Goal: Navigation & Orientation: Understand site structure

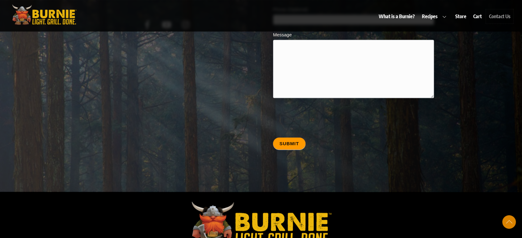
scroll to position [3120, 0]
